Goal: Task Accomplishment & Management: Manage account settings

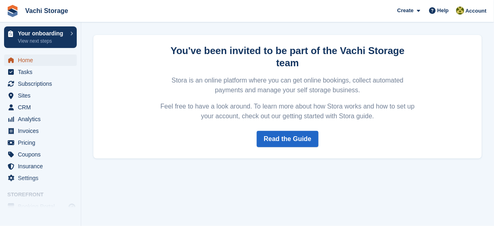
click at [46, 61] on span "Home" at bounding box center [42, 59] width 49 height 11
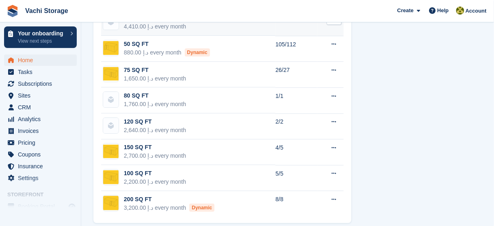
scroll to position [702, 0]
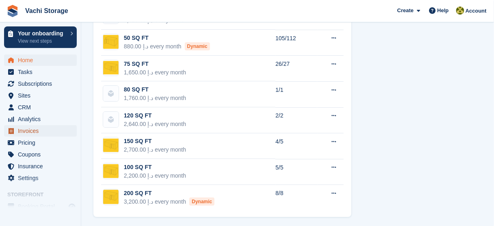
click at [29, 130] on span "Invoices" at bounding box center [42, 130] width 49 height 11
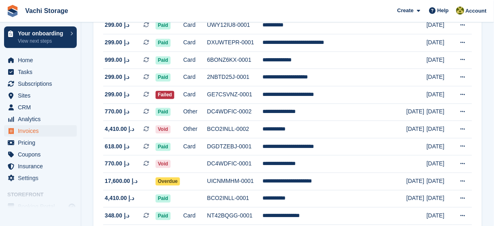
scroll to position [390, 0]
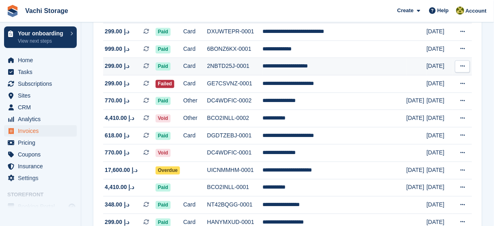
click at [464, 67] on icon at bounding box center [463, 65] width 4 height 5
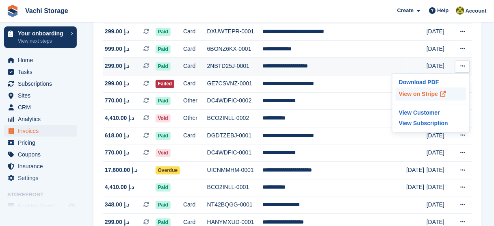
click at [433, 92] on p "View on Stripe" at bounding box center [431, 93] width 71 height 13
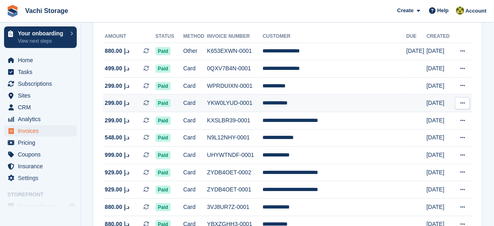
scroll to position [0, 0]
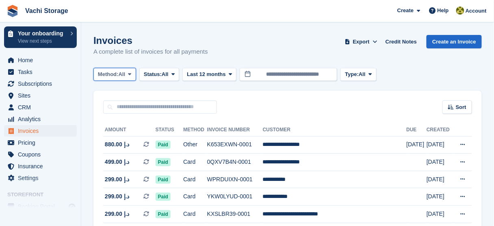
click at [124, 80] on button "Method: All" at bounding box center [115, 74] width 43 height 13
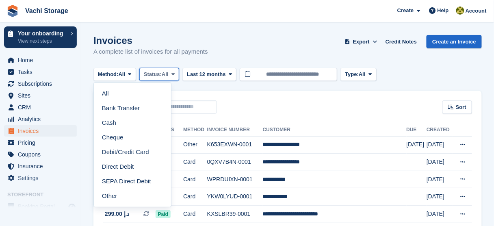
click at [176, 77] on span at bounding box center [173, 74] width 7 height 7
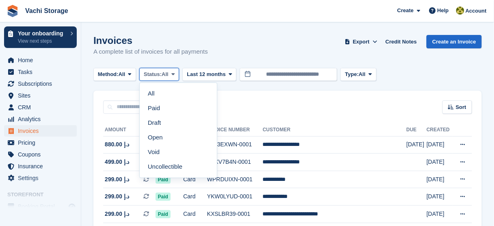
click at [176, 77] on span at bounding box center [173, 74] width 7 height 7
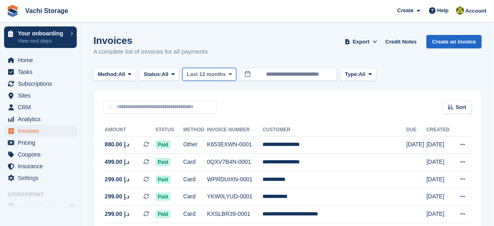
click at [222, 70] on span "Last 12 months" at bounding box center [206, 74] width 39 height 8
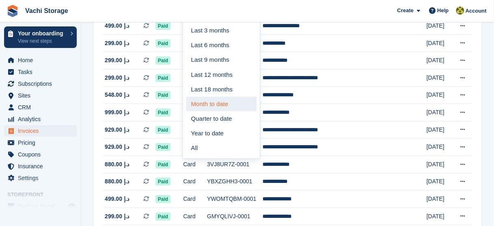
scroll to position [98, 0]
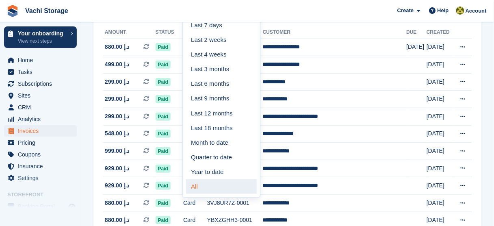
click at [200, 187] on link "All" at bounding box center [221, 186] width 71 height 15
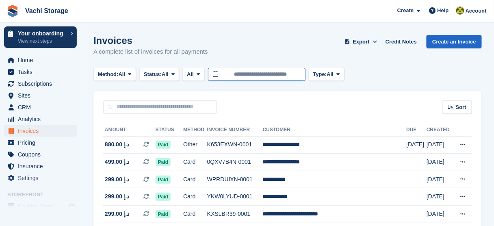
click at [242, 75] on input "**********" at bounding box center [257, 74] width 98 height 13
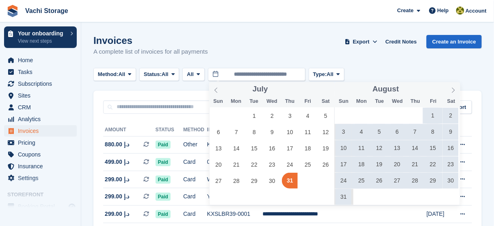
click at [436, 114] on span "1" at bounding box center [433, 116] width 16 height 16
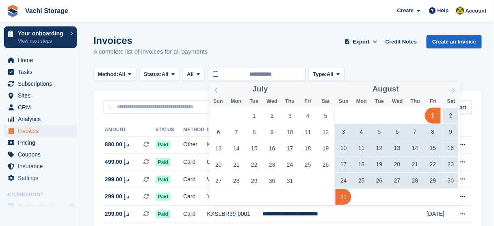
click at [342, 197] on span "31" at bounding box center [344, 197] width 16 height 16
type input "**********"
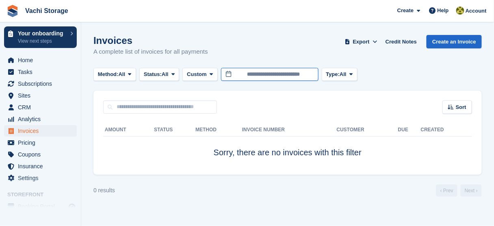
click at [268, 69] on input "**********" at bounding box center [270, 74] width 98 height 13
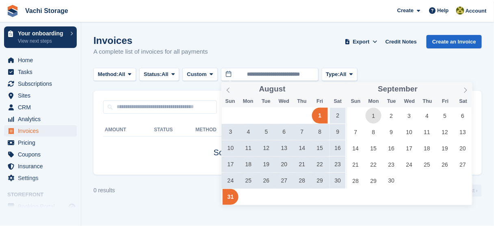
click at [373, 117] on span "1" at bounding box center [374, 116] width 16 height 16
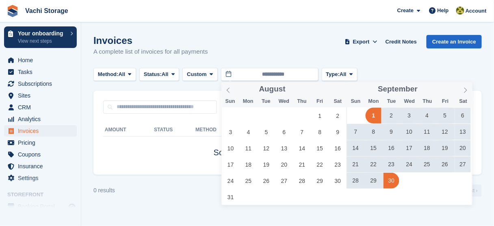
click at [389, 181] on span "30" at bounding box center [392, 181] width 16 height 16
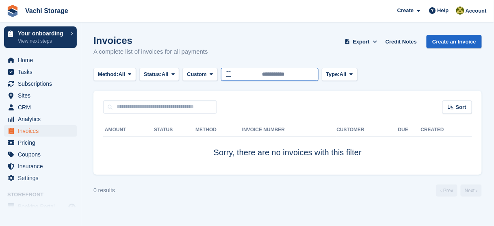
type input "**********"
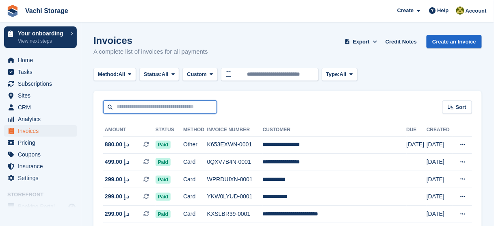
click at [176, 107] on input "text" at bounding box center [160, 106] width 114 height 13
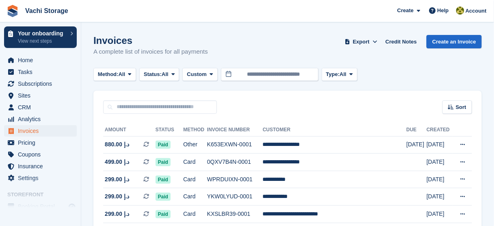
click at [318, 104] on div "Sort Sort by Date created Created (oldest first) Created (newest first)" at bounding box center [288, 102] width 389 height 23
drag, startPoint x: 133, startPoint y: 79, endPoint x: 142, endPoint y: 91, distance: 15.4
click at [133, 79] on button "Method: All" at bounding box center [115, 74] width 43 height 13
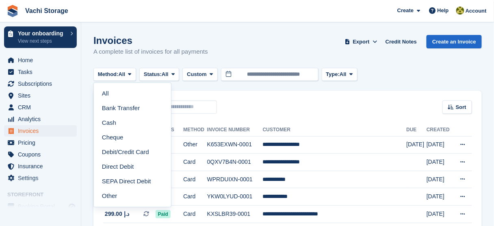
click at [407, 77] on div "Method: All All Bank Transfer Cash Cheque Debit/Credit Card Direct Debit SEPA D…" at bounding box center [288, 74] width 389 height 13
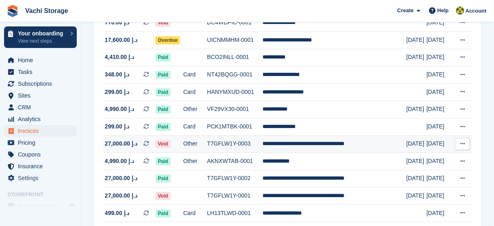
scroll to position [553, 0]
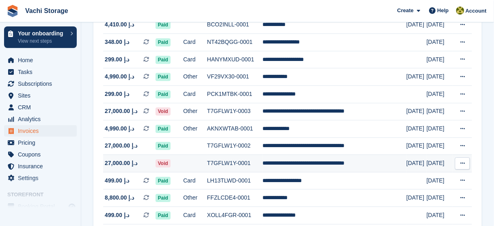
click at [468, 168] on button at bounding box center [462, 163] width 15 height 12
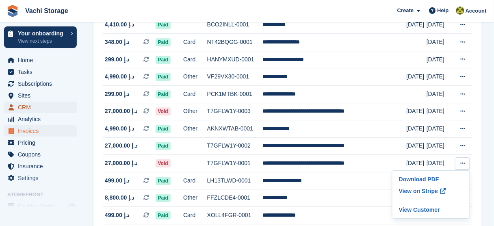
click at [35, 108] on span "CRM" at bounding box center [42, 107] width 49 height 11
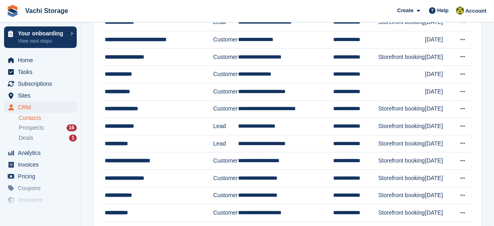
scroll to position [778, 0]
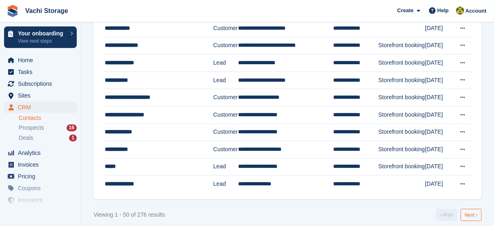
click at [479, 211] on link "Next ›" at bounding box center [471, 215] width 21 height 12
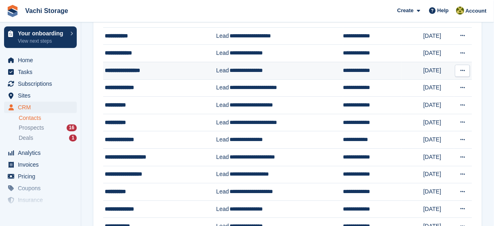
scroll to position [778, 0]
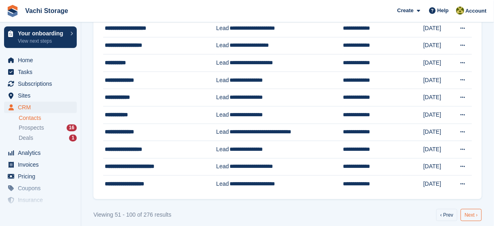
click at [477, 210] on link "Next ›" at bounding box center [471, 215] width 21 height 12
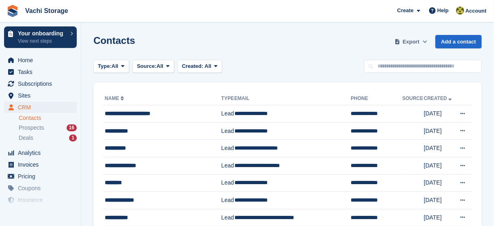
click at [416, 39] on span "Export" at bounding box center [411, 42] width 17 height 8
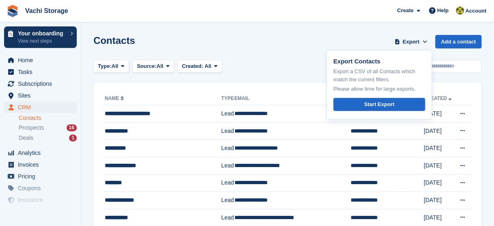
click at [298, 44] on div "Contacts Export Export Contacts Export a CSV of all Contacts which match the cu…" at bounding box center [288, 46] width 389 height 23
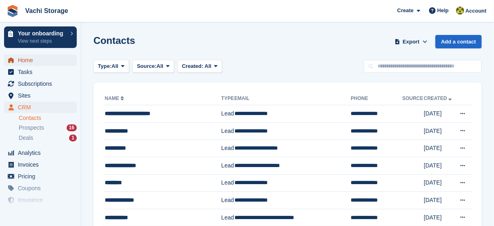
click at [39, 62] on span "Home" at bounding box center [42, 59] width 49 height 11
